Goal: Transaction & Acquisition: Purchase product/service

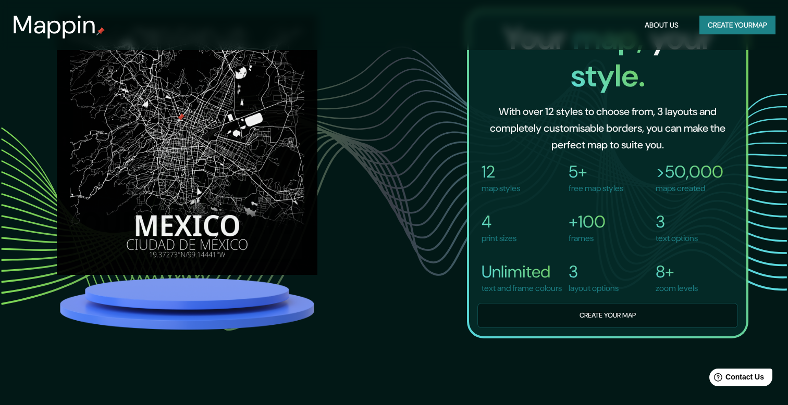
scroll to position [790, 0]
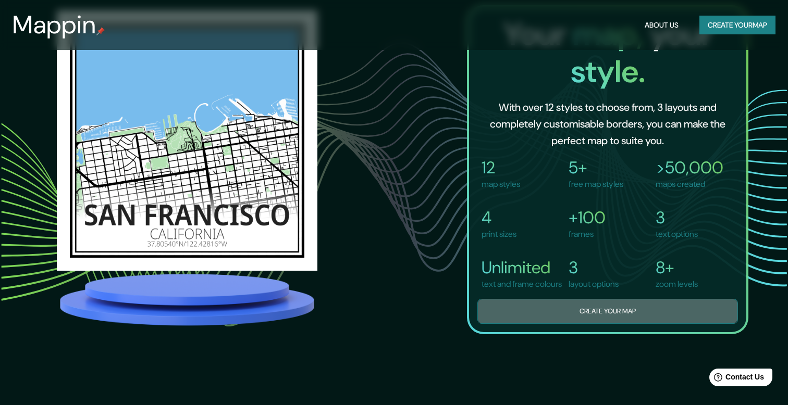
click at [609, 321] on button "Create your map" at bounding box center [607, 312] width 261 height 26
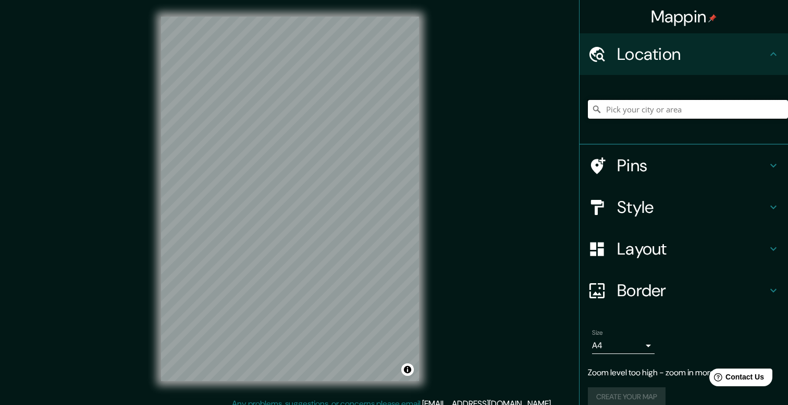
click at [624, 114] on input "Pick your city or area" at bounding box center [688, 109] width 200 height 19
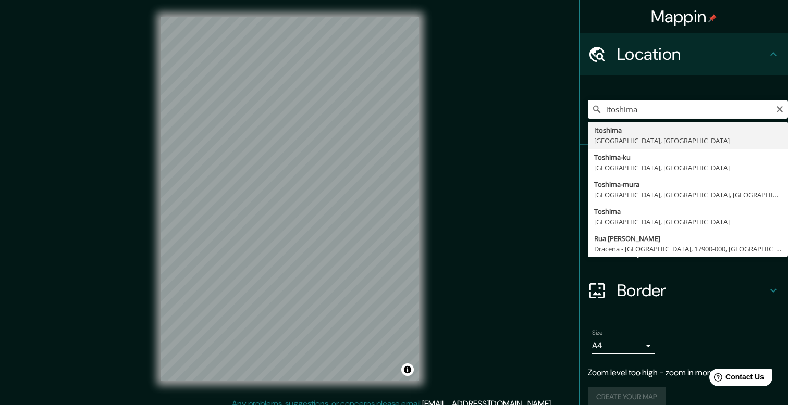
type input "Itoshima, [GEOGRAPHIC_DATA], [GEOGRAPHIC_DATA]"
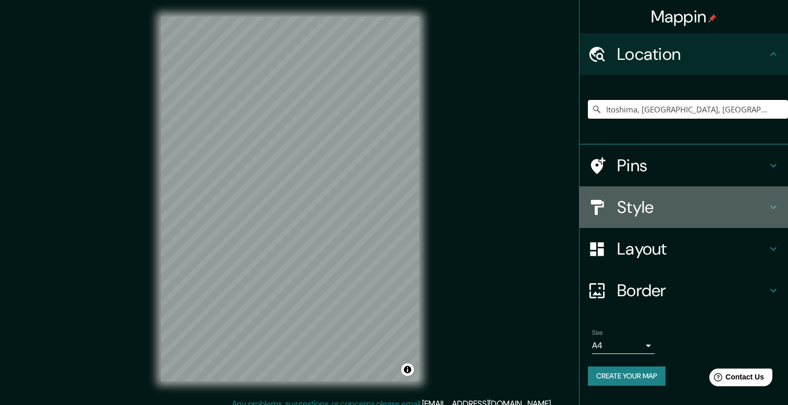
click at [654, 206] on h4 "Style" at bounding box center [692, 207] width 150 height 21
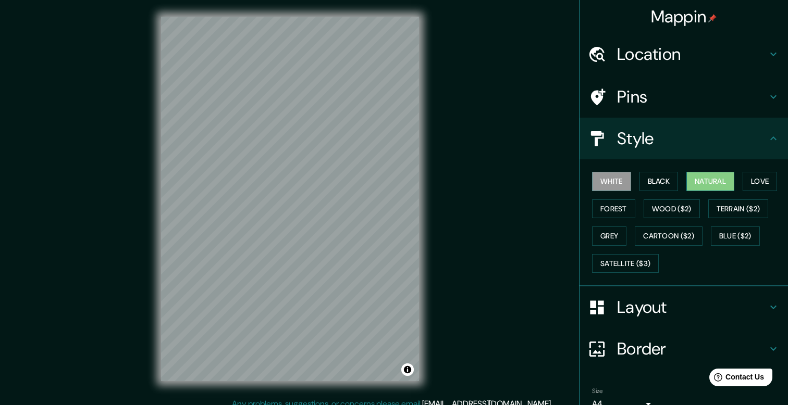
click at [698, 182] on button "Natural" at bounding box center [710, 181] width 48 height 19
click at [614, 206] on button "Forest" at bounding box center [613, 209] width 43 height 19
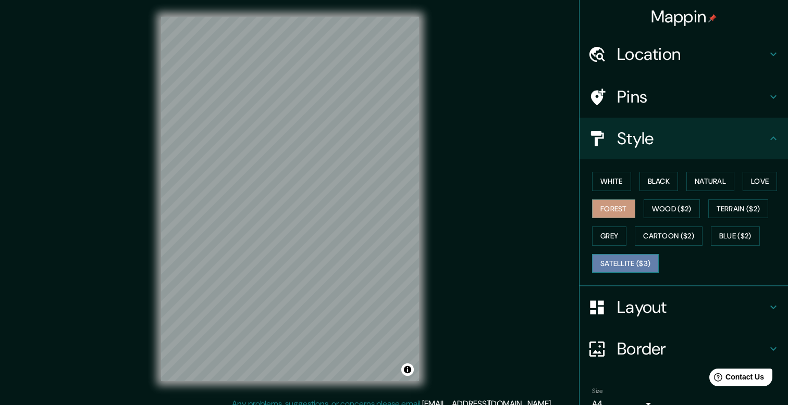
click at [622, 263] on button "Satellite ($3)" at bounding box center [625, 263] width 67 height 19
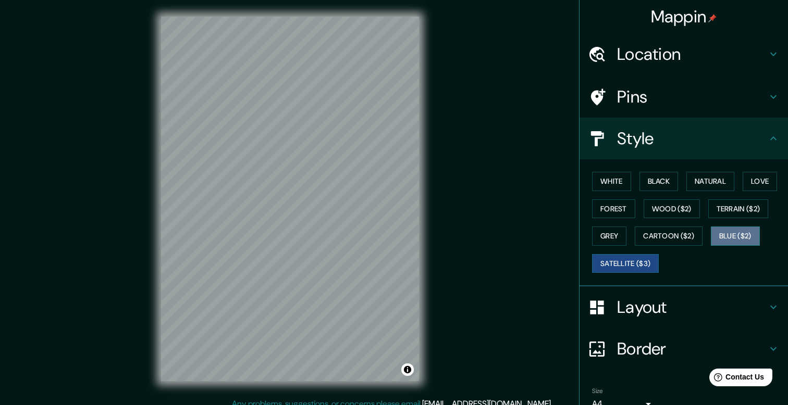
click at [740, 233] on button "Blue ($2)" at bounding box center [735, 236] width 49 height 19
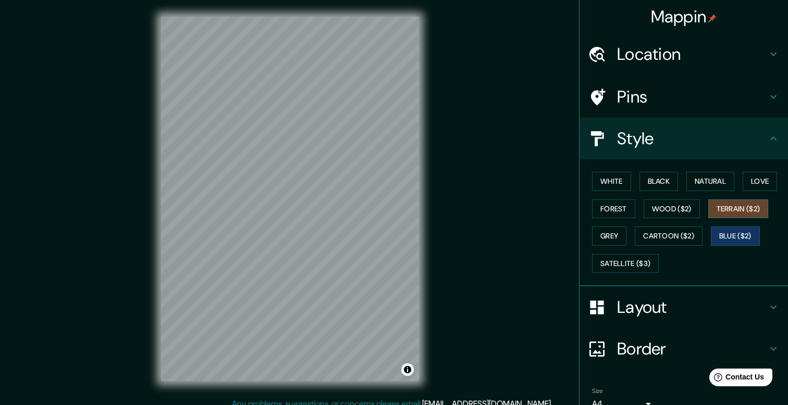
click at [743, 211] on button "Terrain ($2)" at bounding box center [738, 209] width 60 height 19
click at [759, 181] on button "Love" at bounding box center [760, 181] width 34 height 19
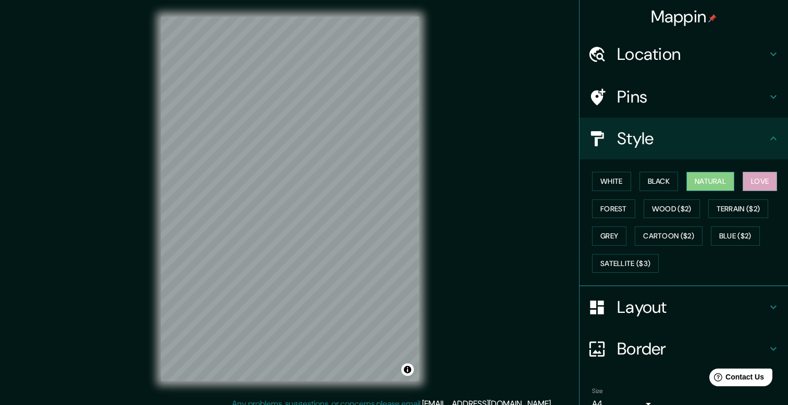
click at [699, 181] on button "Natural" at bounding box center [710, 181] width 48 height 19
click at [751, 206] on button "Terrain ($2)" at bounding box center [738, 209] width 60 height 19
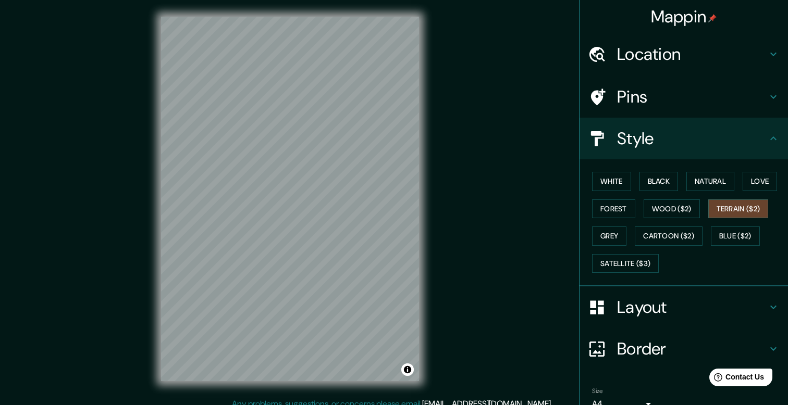
click at [663, 349] on h4 "Border" at bounding box center [692, 349] width 150 height 21
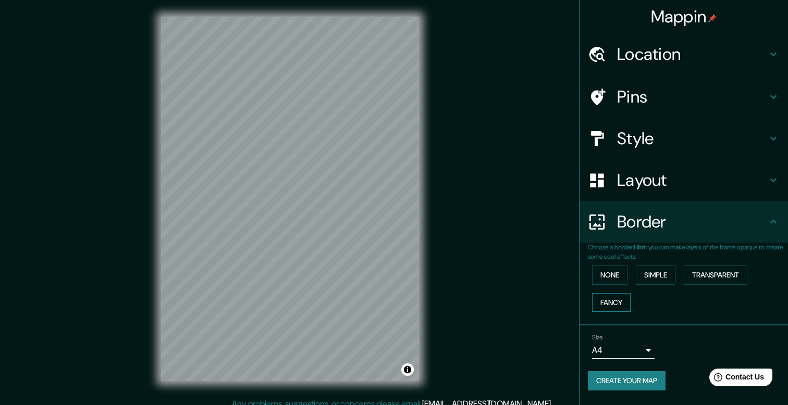
click at [599, 305] on button "Fancy" at bounding box center [611, 302] width 39 height 19
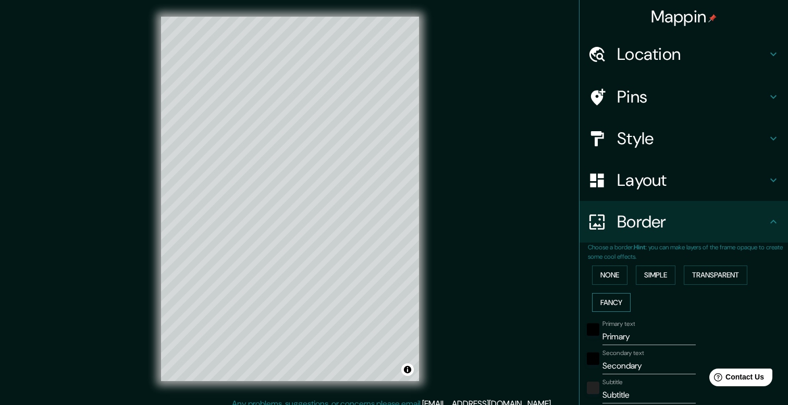
click at [599, 305] on button "Fancy" at bounding box center [611, 302] width 39 height 19
type input "40"
type input "20"
click at [645, 280] on button "Simple" at bounding box center [656, 275] width 40 height 19
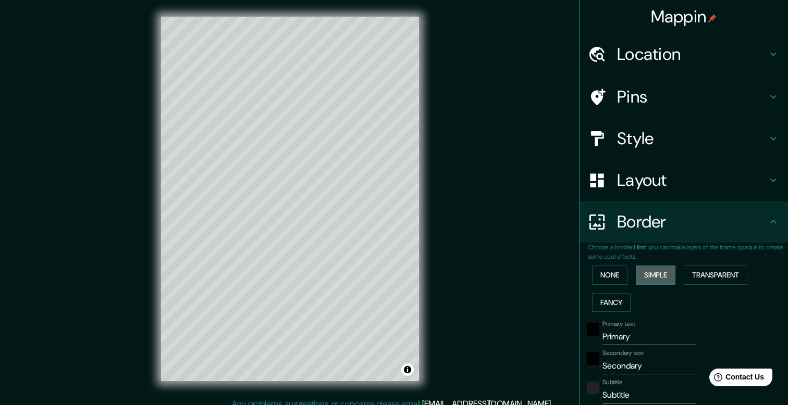
click at [645, 280] on button "Simple" at bounding box center [656, 275] width 40 height 19
type input "40"
click at [623, 274] on button "None" at bounding box center [609, 275] width 35 height 19
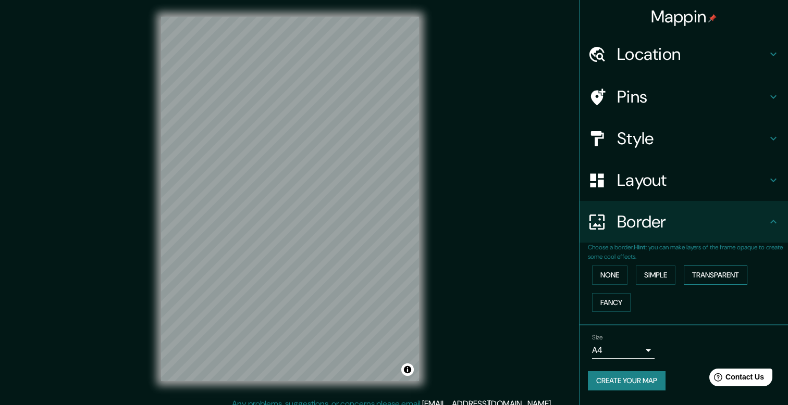
click at [706, 280] on button "Transparent" at bounding box center [716, 275] width 64 height 19
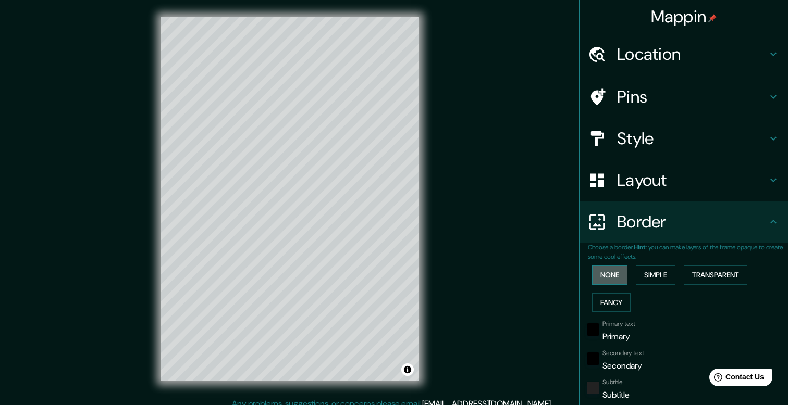
click at [610, 278] on button "None" at bounding box center [609, 275] width 35 height 19
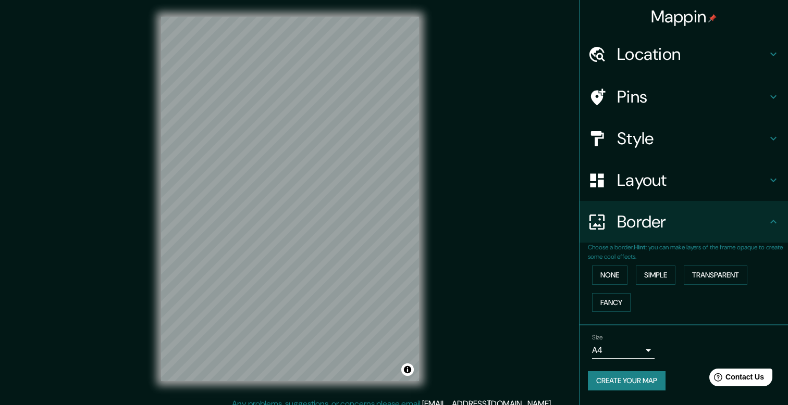
click at [679, 101] on h4 "Pins" at bounding box center [692, 97] width 150 height 21
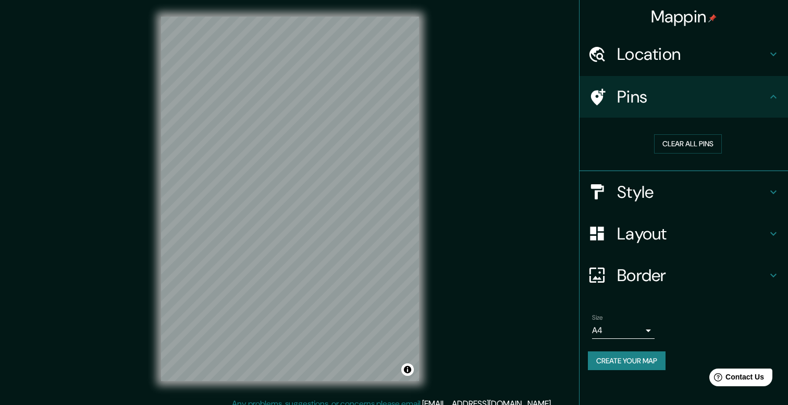
click at [666, 85] on div "Pins" at bounding box center [684, 97] width 208 height 42
click at [680, 137] on button "Clear all pins" at bounding box center [688, 143] width 68 height 19
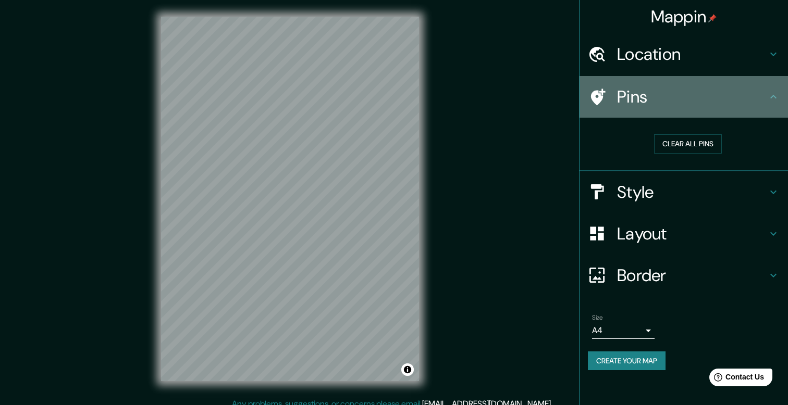
click at [677, 93] on h4 "Pins" at bounding box center [692, 97] width 150 height 21
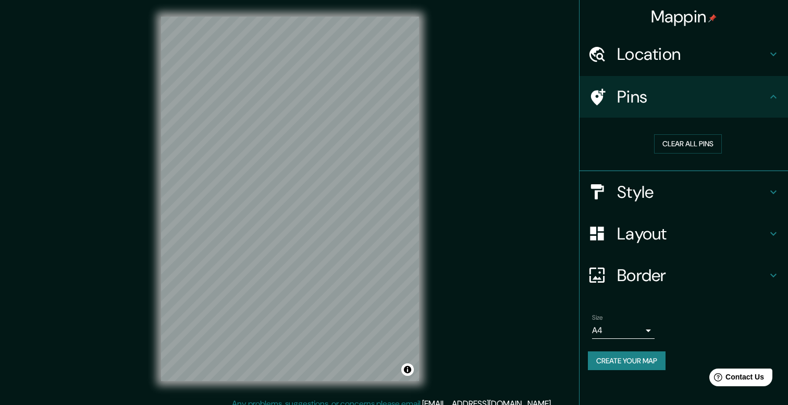
click at [772, 93] on icon at bounding box center [773, 97] width 13 height 13
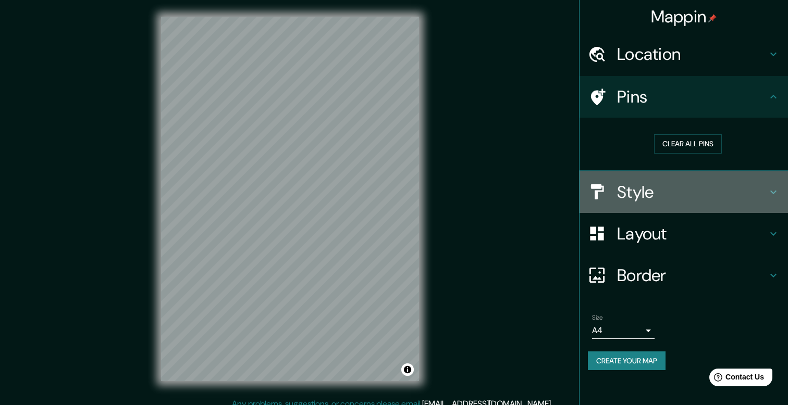
click at [657, 187] on h4 "Style" at bounding box center [692, 192] width 150 height 21
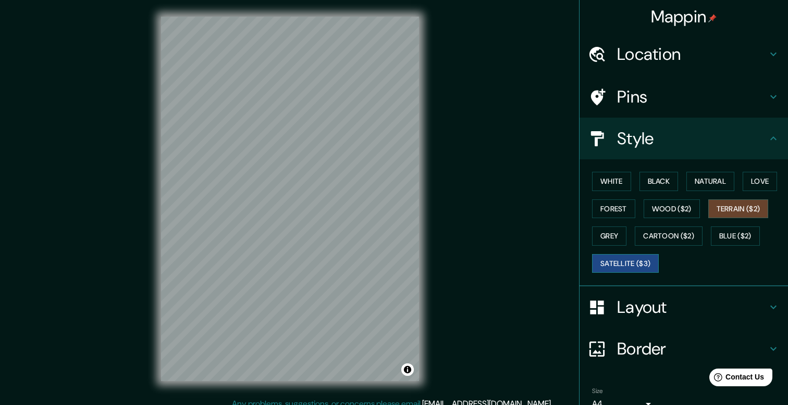
click at [634, 265] on button "Satellite ($3)" at bounding box center [625, 263] width 67 height 19
drag, startPoint x: 259, startPoint y: 235, endPoint x: 343, endPoint y: 234, distance: 83.9
click at [343, 234] on div at bounding box center [347, 233] width 8 height 8
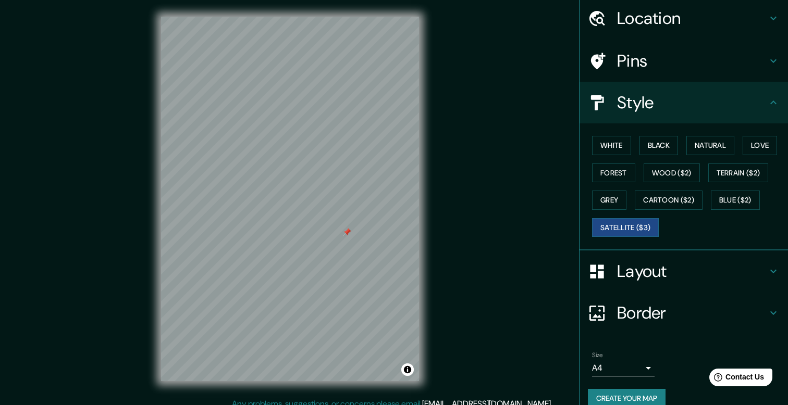
scroll to position [51, 0]
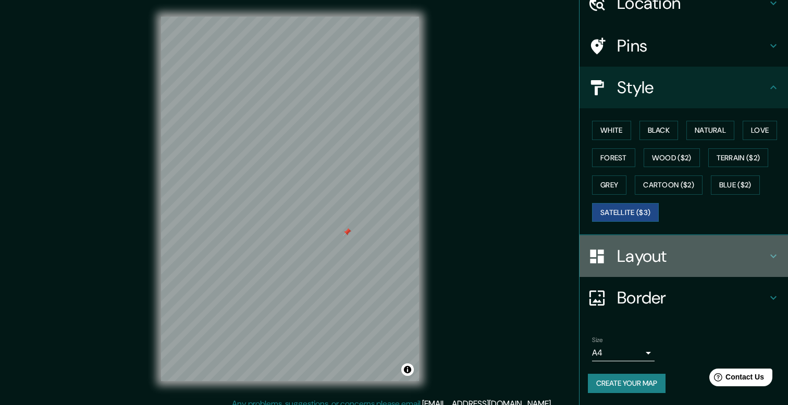
click at [641, 256] on h4 "Layout" at bounding box center [692, 256] width 150 height 21
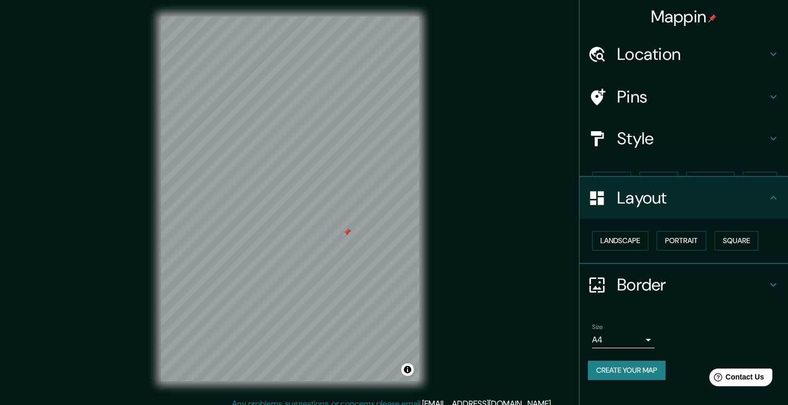
scroll to position [0, 0]
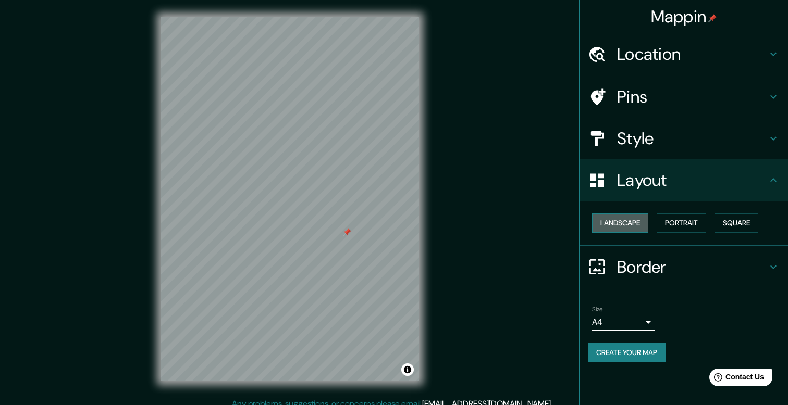
click at [639, 219] on button "Landscape" at bounding box center [620, 223] width 56 height 19
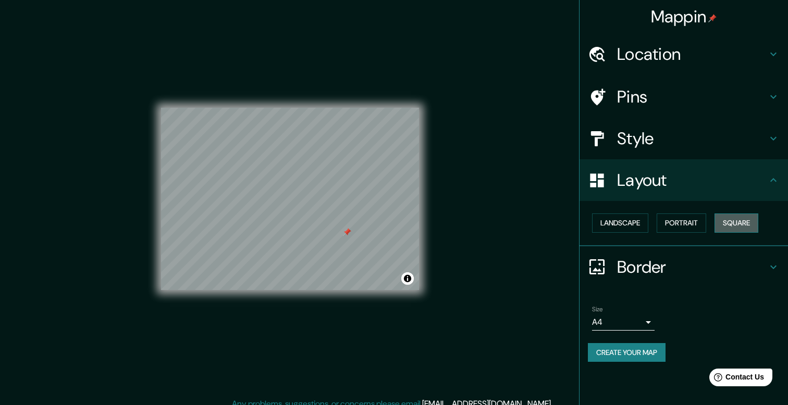
click at [750, 224] on button "Square" at bounding box center [737, 223] width 44 height 19
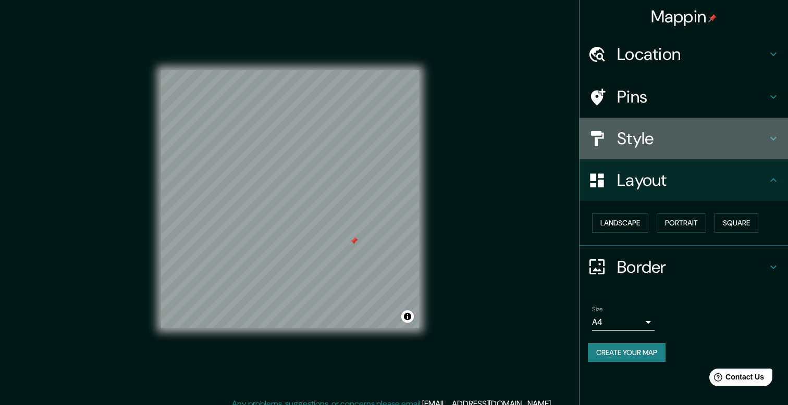
click at [701, 137] on h4 "Style" at bounding box center [692, 138] width 150 height 21
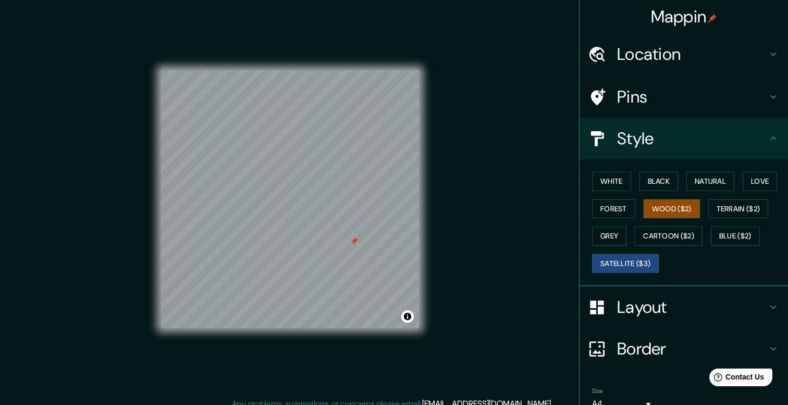
click at [685, 209] on button "Wood ($2)" at bounding box center [672, 209] width 56 height 19
click at [654, 105] on h4 "Pins" at bounding box center [692, 97] width 150 height 21
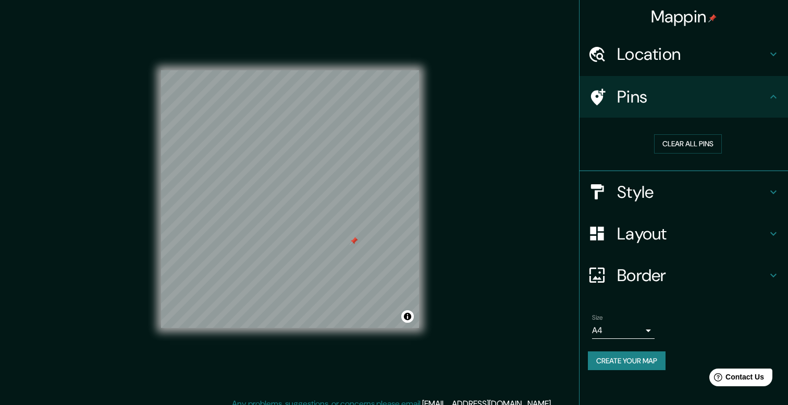
click at [657, 102] on h4 "Pins" at bounding box center [692, 97] width 150 height 21
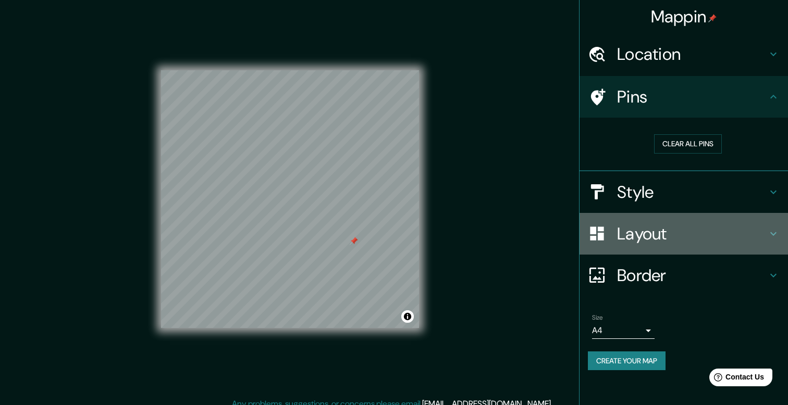
click at [639, 237] on h4 "Layout" at bounding box center [692, 234] width 150 height 21
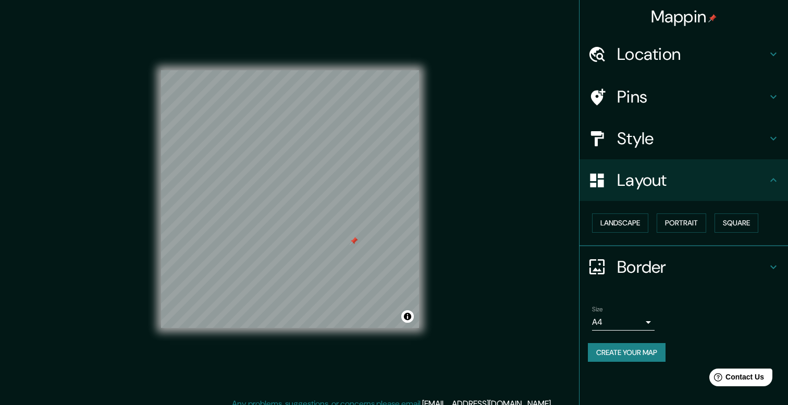
click at [660, 143] on h4 "Style" at bounding box center [692, 138] width 150 height 21
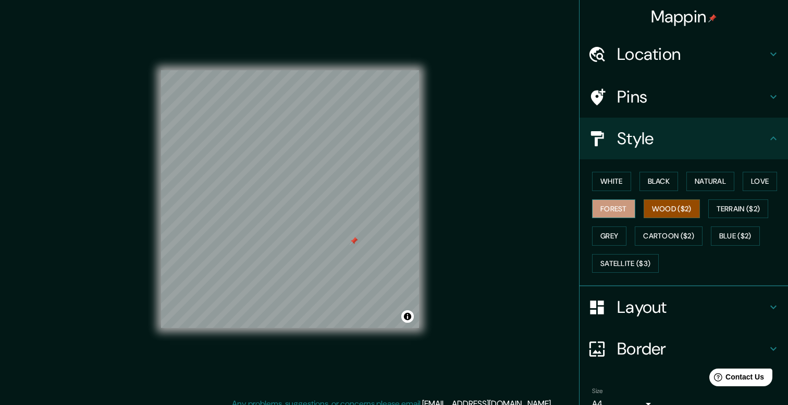
click at [621, 205] on button "Forest" at bounding box center [613, 209] width 43 height 19
click at [727, 188] on button "Natural" at bounding box center [710, 181] width 48 height 19
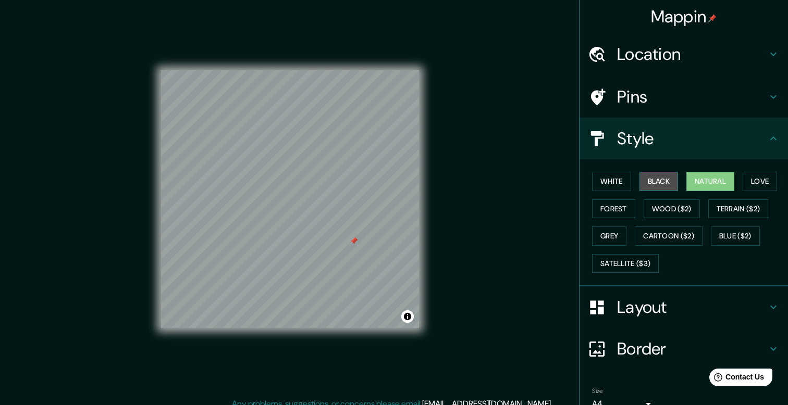
click at [664, 182] on button "Black" at bounding box center [658, 181] width 39 height 19
click at [604, 180] on button "White" at bounding box center [611, 181] width 39 height 19
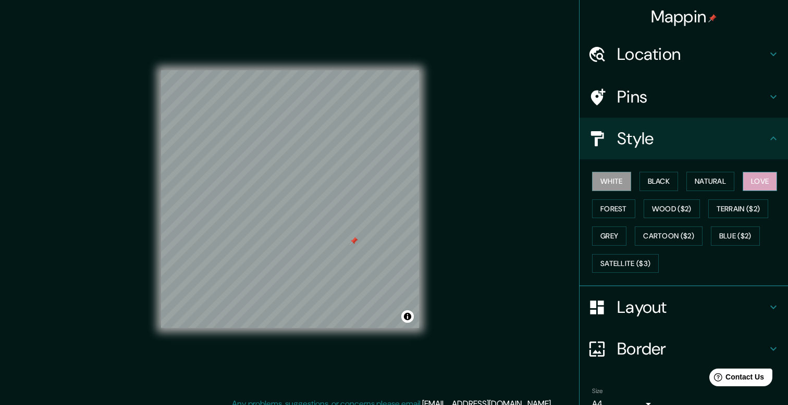
click at [760, 184] on button "Love" at bounding box center [760, 181] width 34 height 19
click at [614, 235] on button "Grey" at bounding box center [609, 236] width 34 height 19
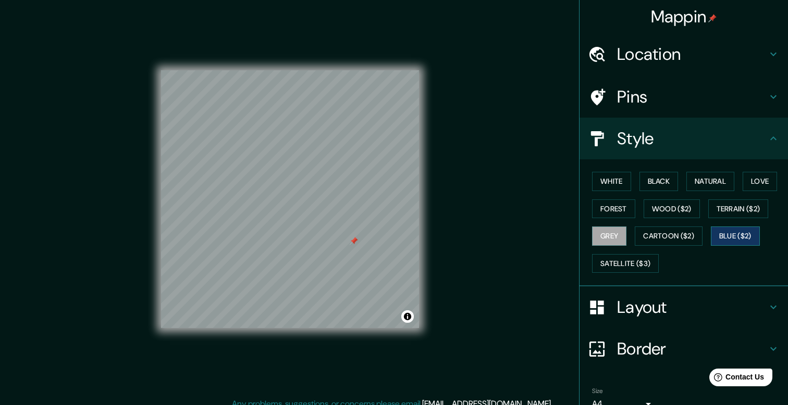
click at [747, 241] on button "Blue ($2)" at bounding box center [735, 236] width 49 height 19
click at [673, 239] on button "Cartoon ($2)" at bounding box center [669, 236] width 68 height 19
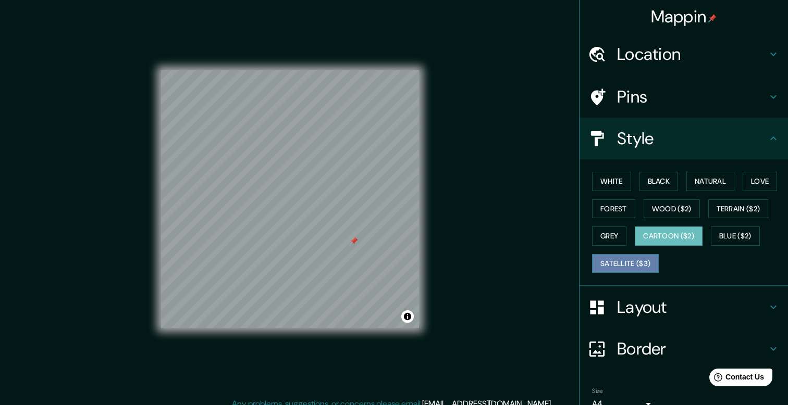
click at [642, 263] on button "Satellite ($3)" at bounding box center [625, 263] width 67 height 19
